Goal: Transaction & Acquisition: Book appointment/travel/reservation

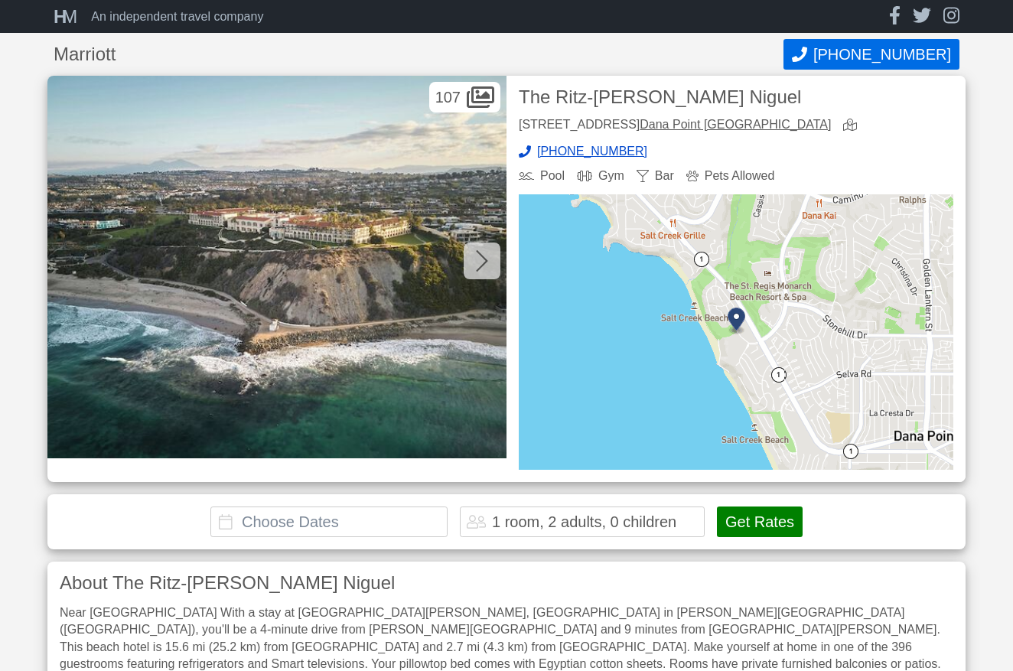
click at [241, 507] on input "text" at bounding box center [328, 522] width 237 height 31
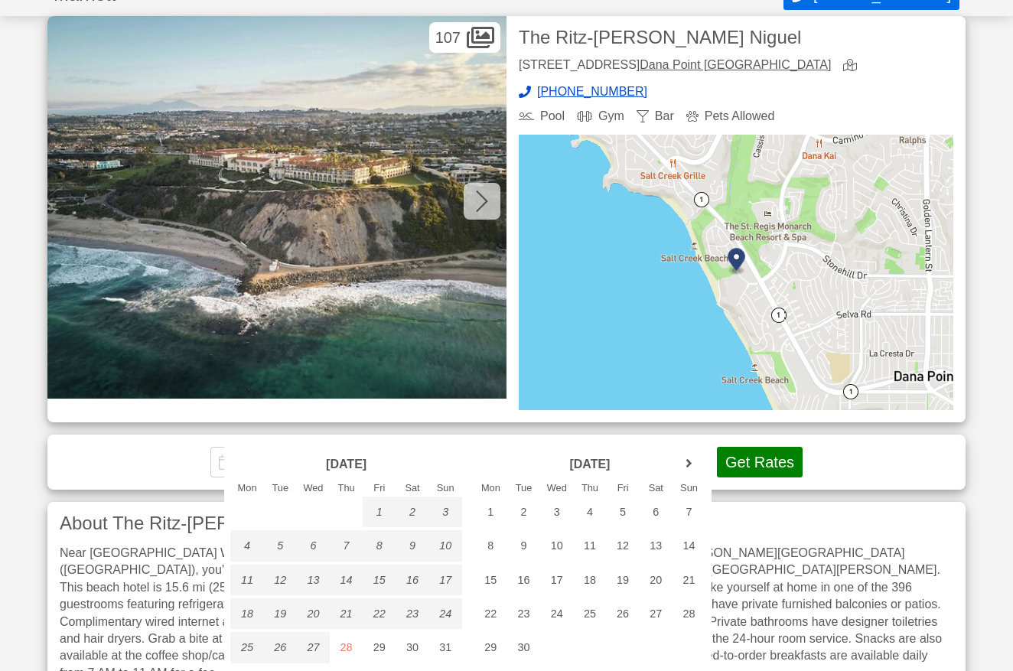
scroll to position [77, 0]
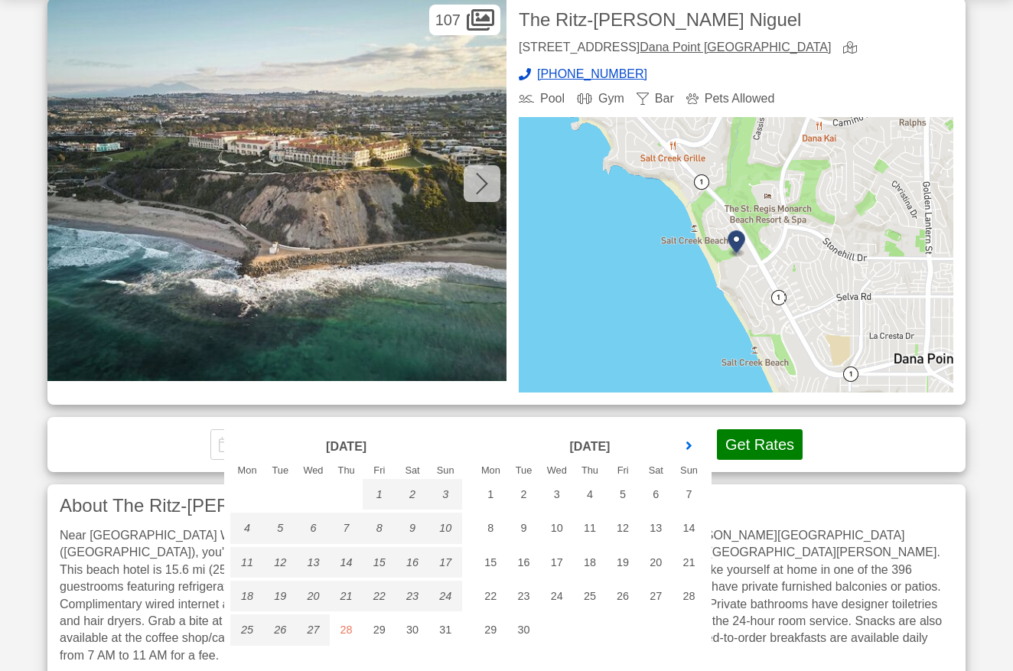
click at [686, 443] on link "next month" at bounding box center [688, 446] width 23 height 23
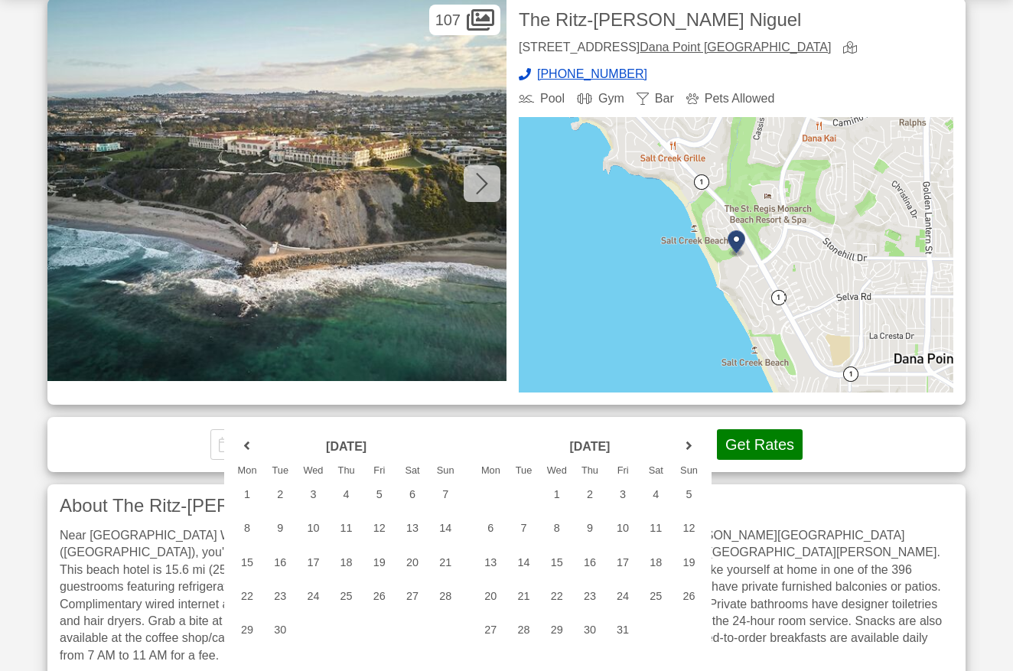
click at [686, 443] on link "next month" at bounding box center [688, 446] width 23 height 23
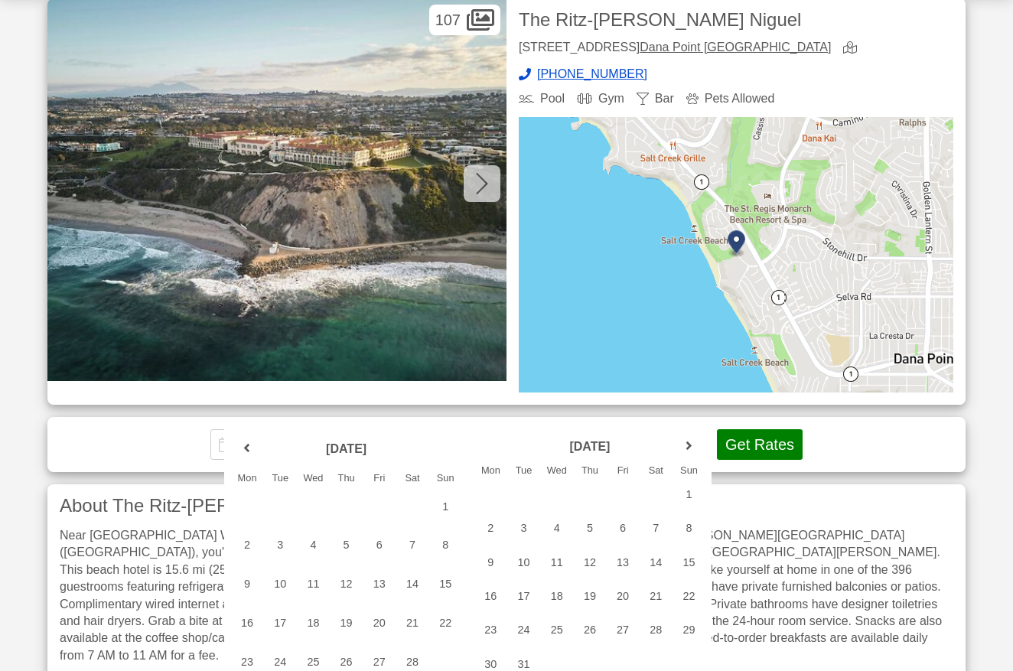
click at [686, 443] on link "next month" at bounding box center [688, 446] width 23 height 23
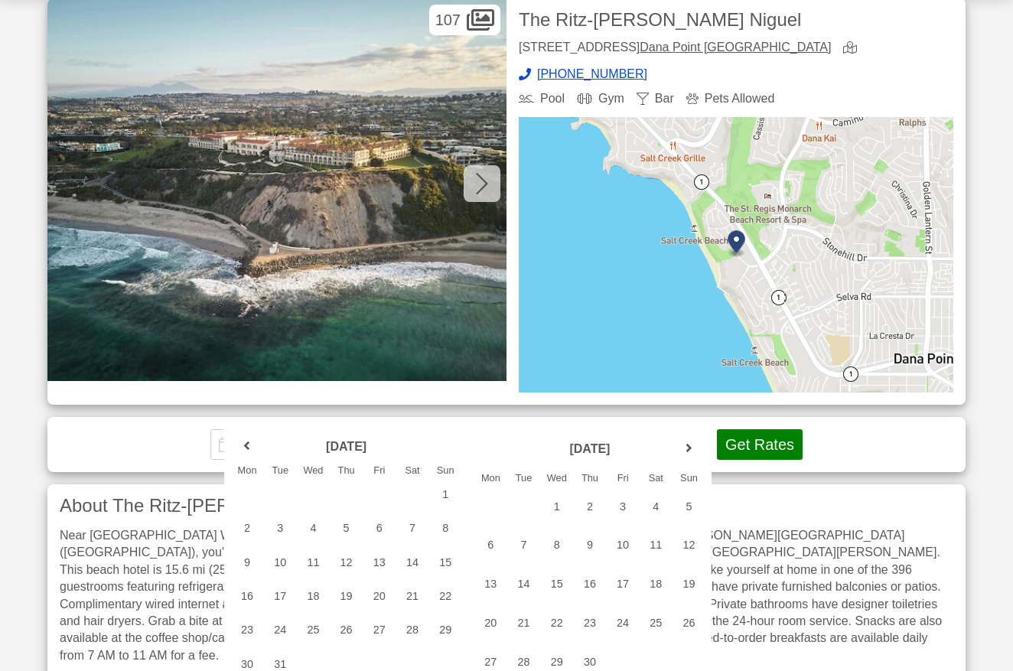
click at [686, 443] on link "next month" at bounding box center [688, 449] width 23 height 23
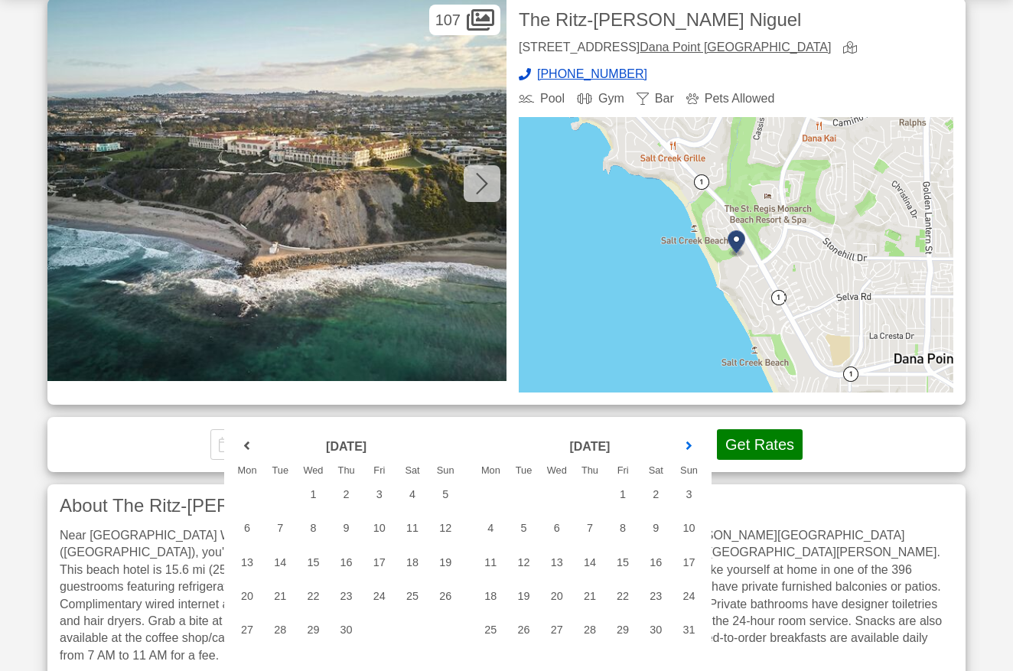
click at [686, 443] on link "next month" at bounding box center [688, 446] width 23 height 23
click at [488, 593] on div "20" at bounding box center [491, 596] width 33 height 31
click at [593, 598] on div "23" at bounding box center [589, 596] width 33 height 31
type input "[DATE] - [DATE]"
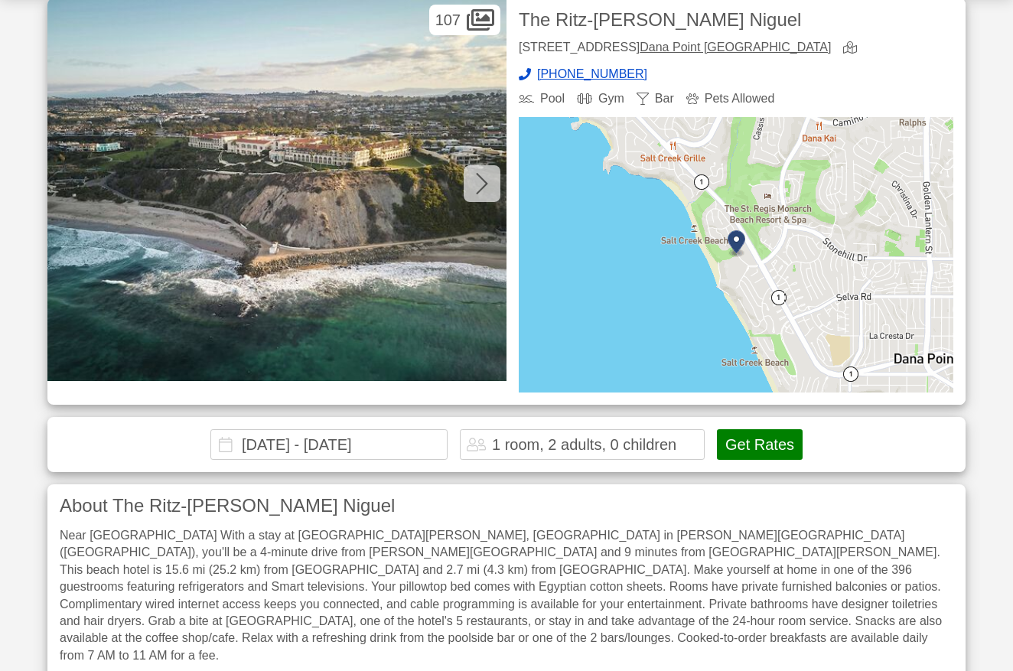
click at [756, 429] on button "Get Rates" at bounding box center [760, 444] width 86 height 31
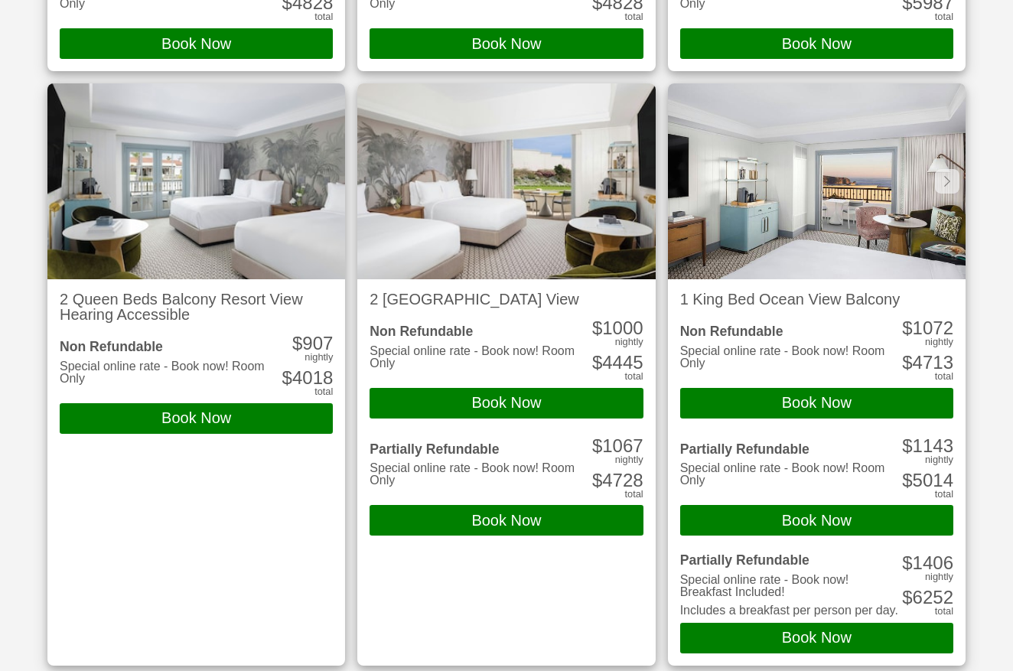
scroll to position [653, 0]
